Goal: Information Seeking & Learning: Find specific fact

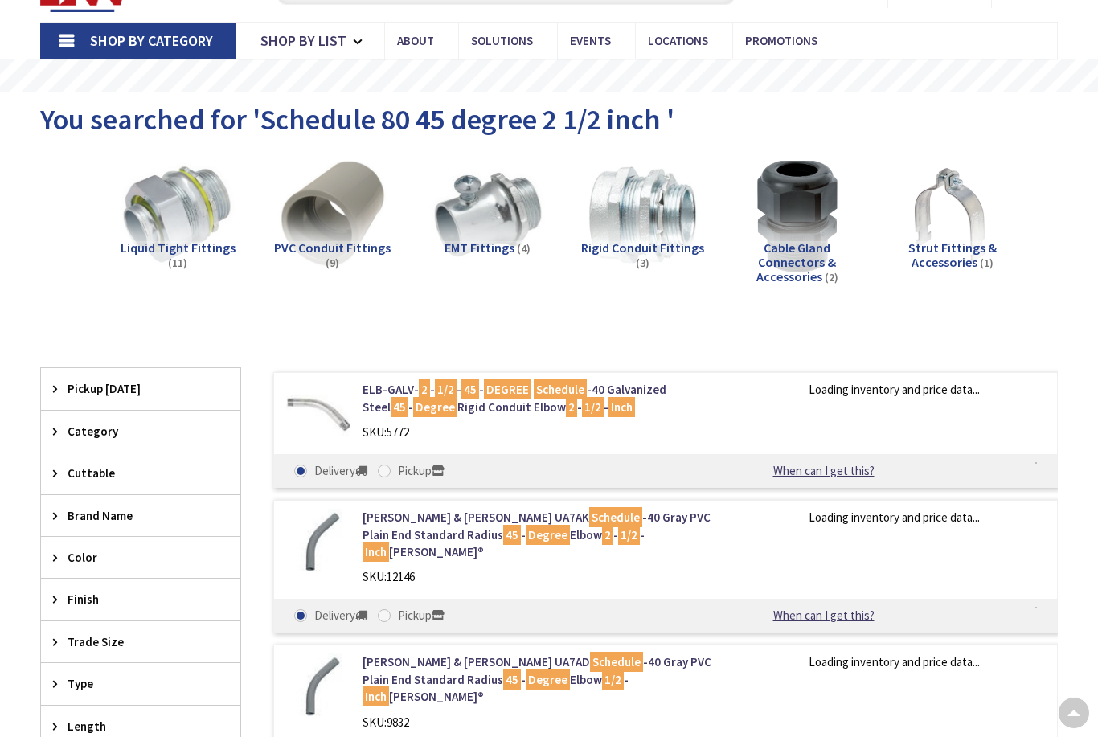
scroll to position [84, 0]
click at [373, 80] on rs-slide "Free Same Day Pickup at 19 Locations" at bounding box center [549, 75] width 1098 height 32
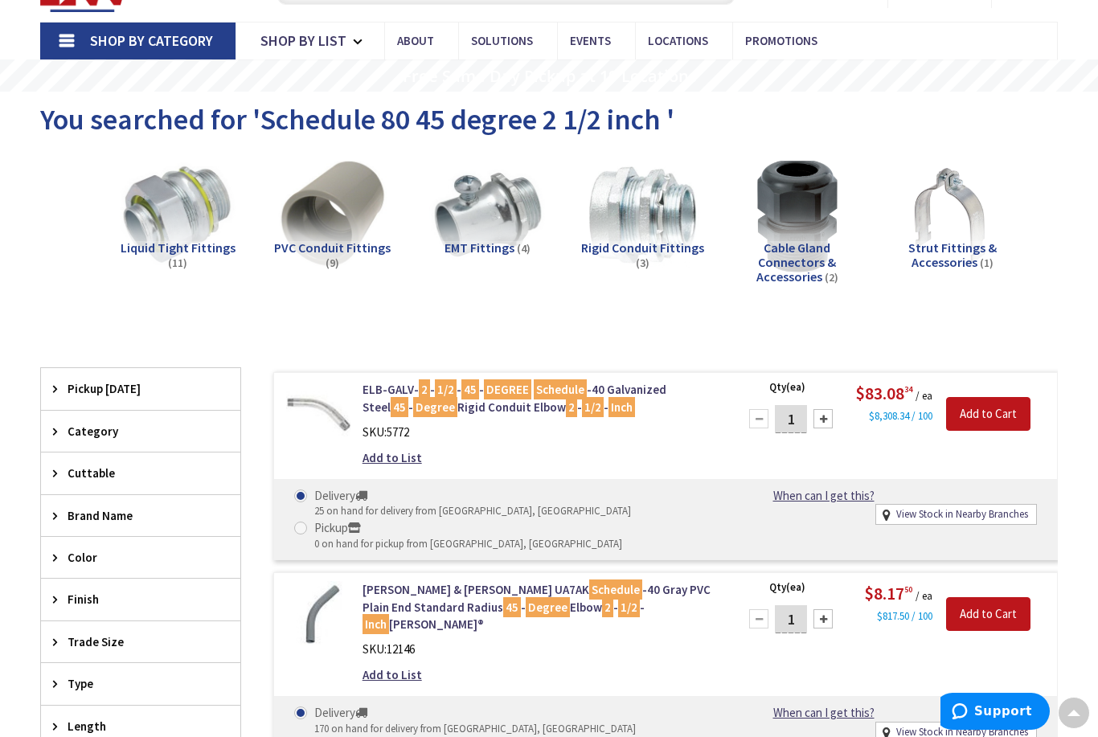
scroll to position [0, 0]
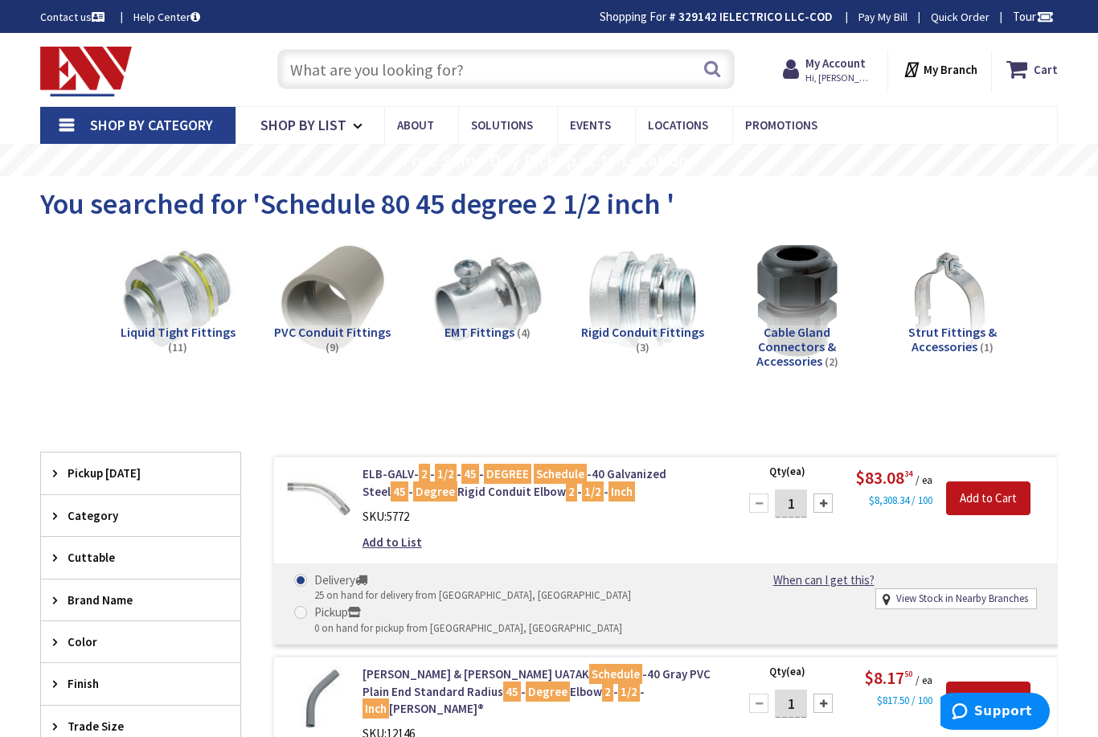
click at [346, 68] on input "text" at bounding box center [505, 69] width 457 height 40
click at [351, 75] on input "text" at bounding box center [505, 69] width 457 height 40
click at [348, 73] on input "text" at bounding box center [505, 69] width 457 height 40
click at [355, 72] on input "text" at bounding box center [505, 69] width 457 height 40
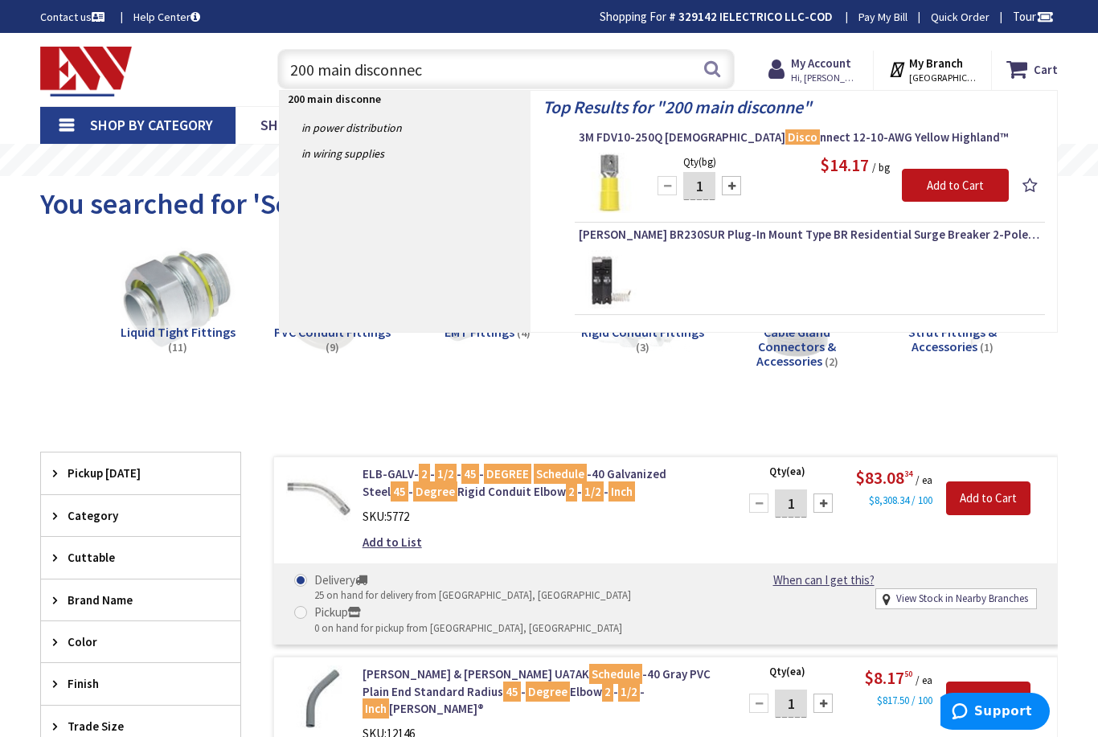
type input "200 main disconnect"
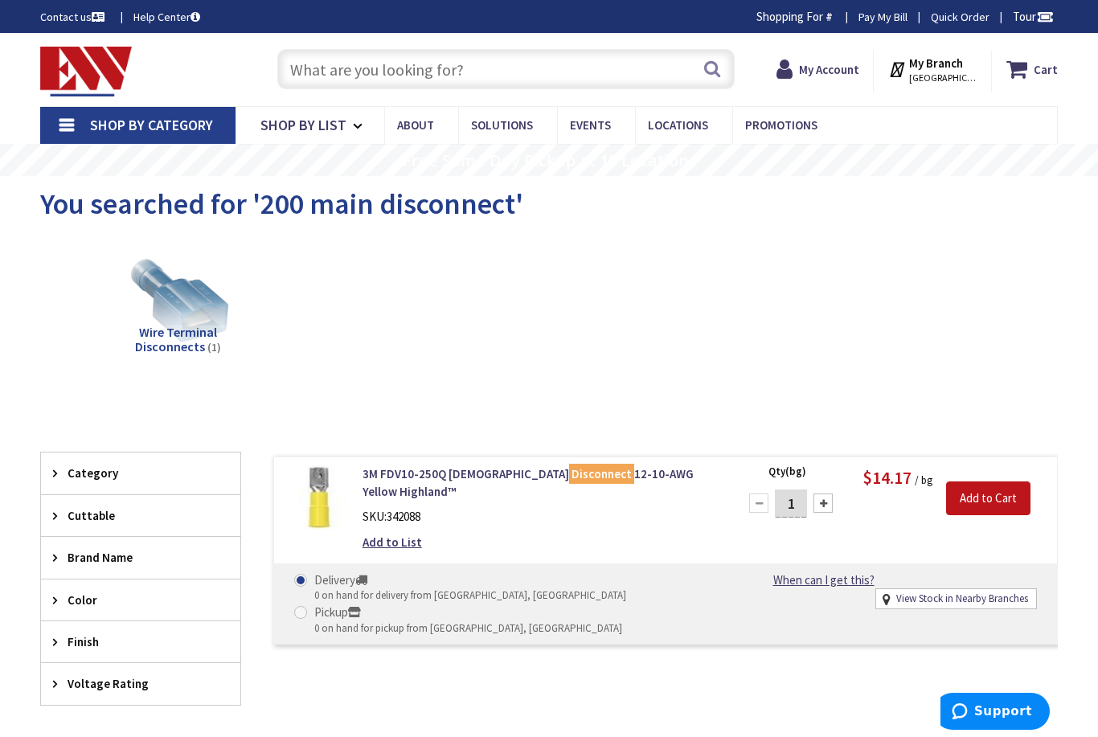
click at [501, 71] on input "text" at bounding box center [505, 69] width 457 height 40
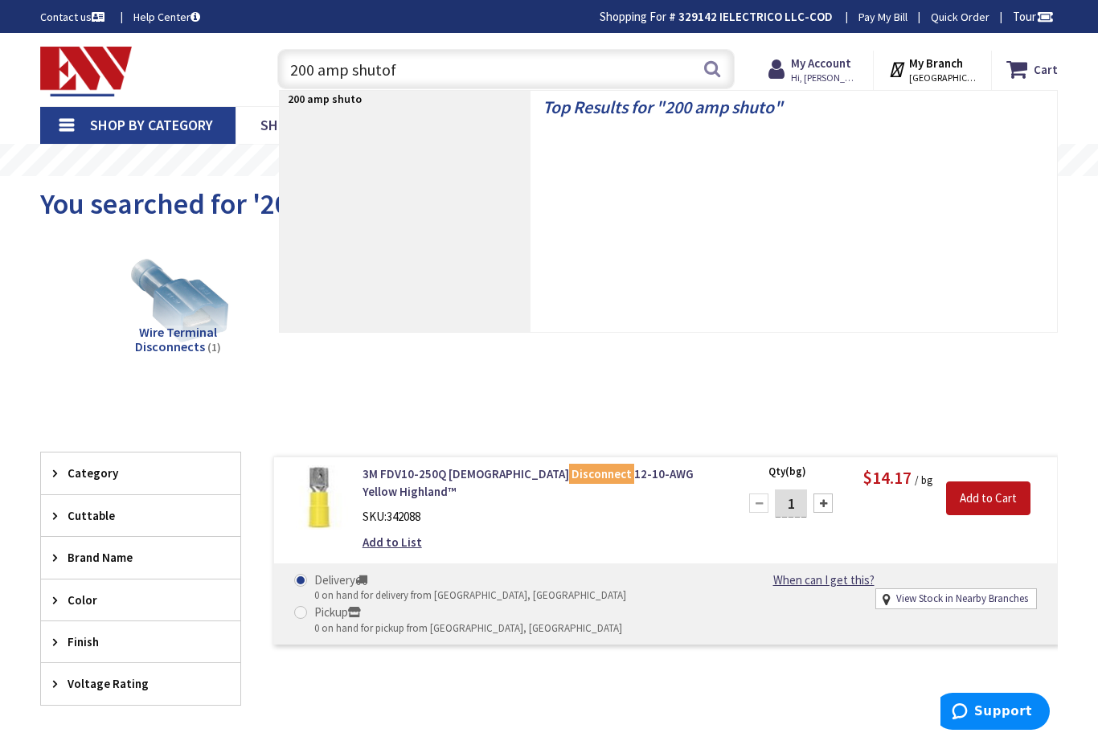
type input "200 amp shutoff"
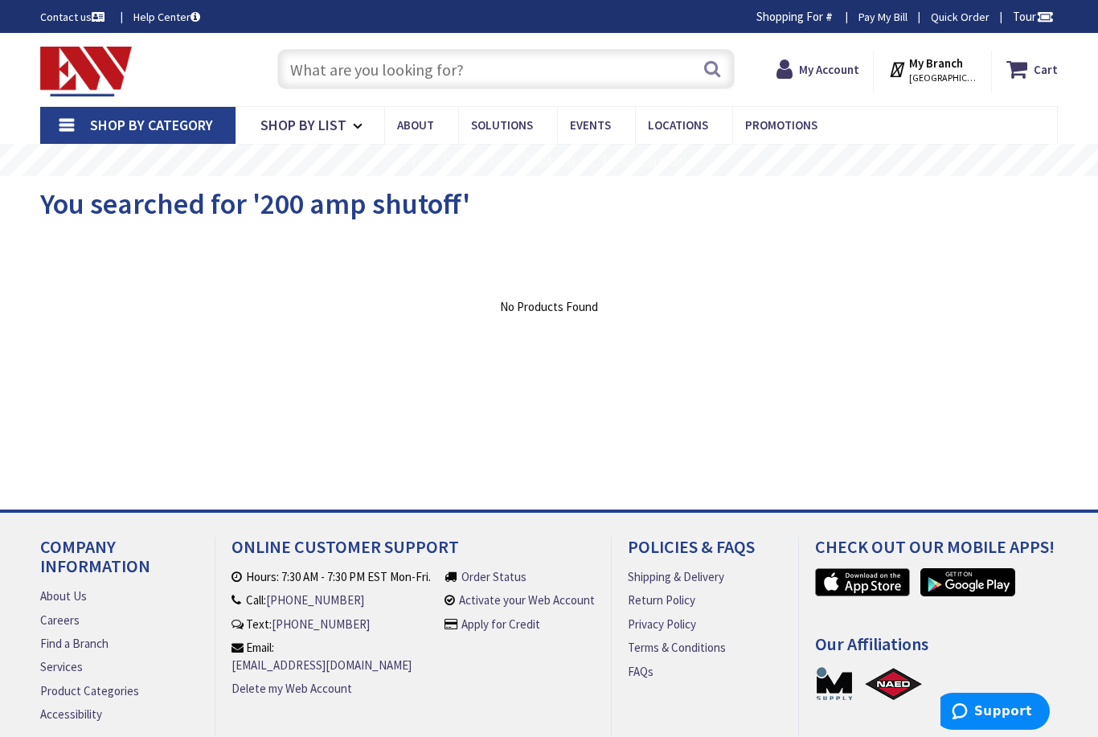
click at [437, 79] on input "text" at bounding box center [505, 69] width 457 height 40
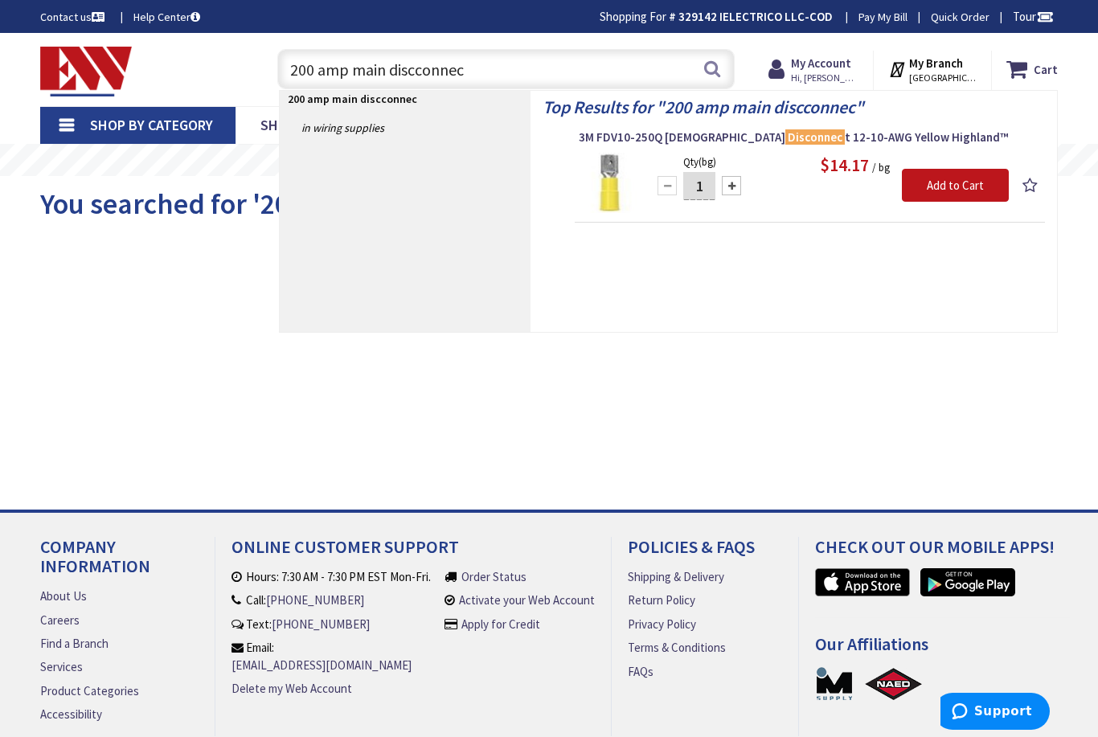
type input "200 amp main discconnect"
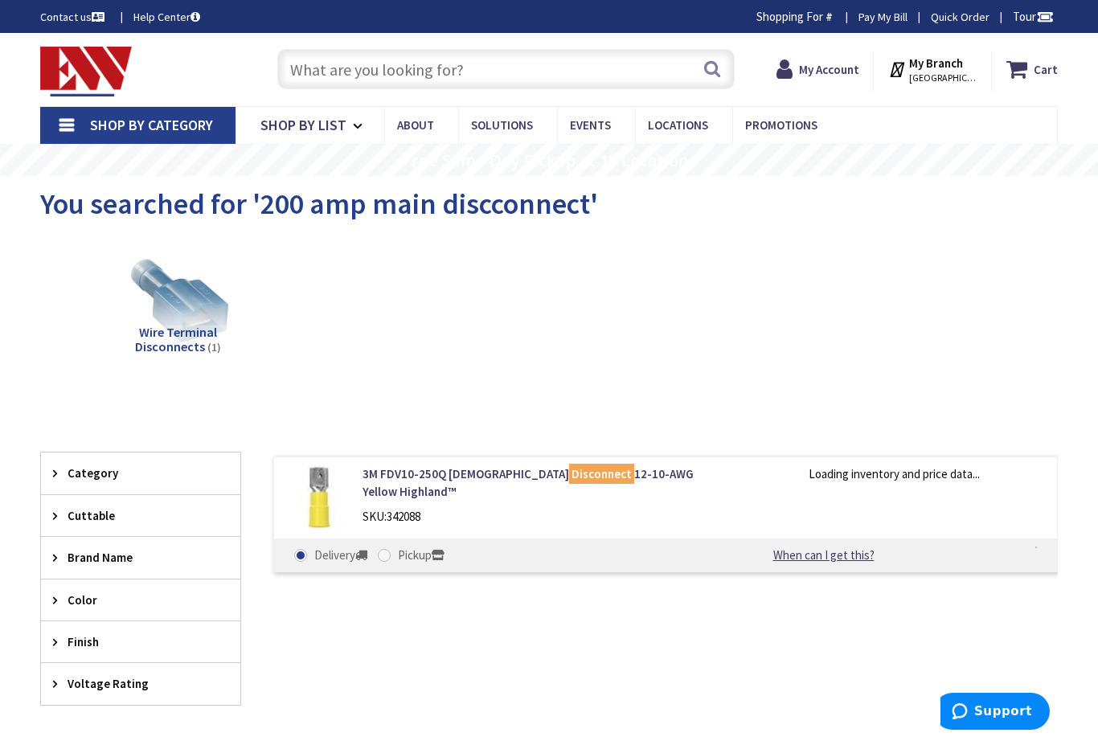
click at [338, 78] on input "text" at bounding box center [505, 69] width 457 height 40
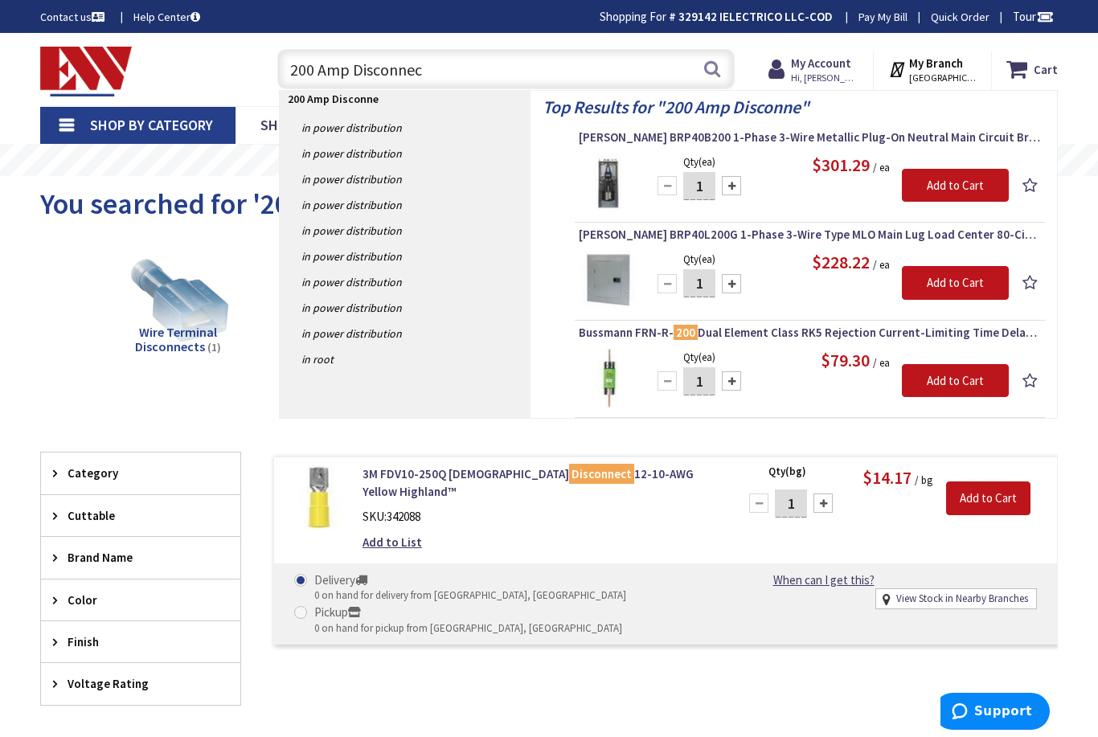
type input "200 Amp Disconnect"
